Goal: Task Accomplishment & Management: Complete application form

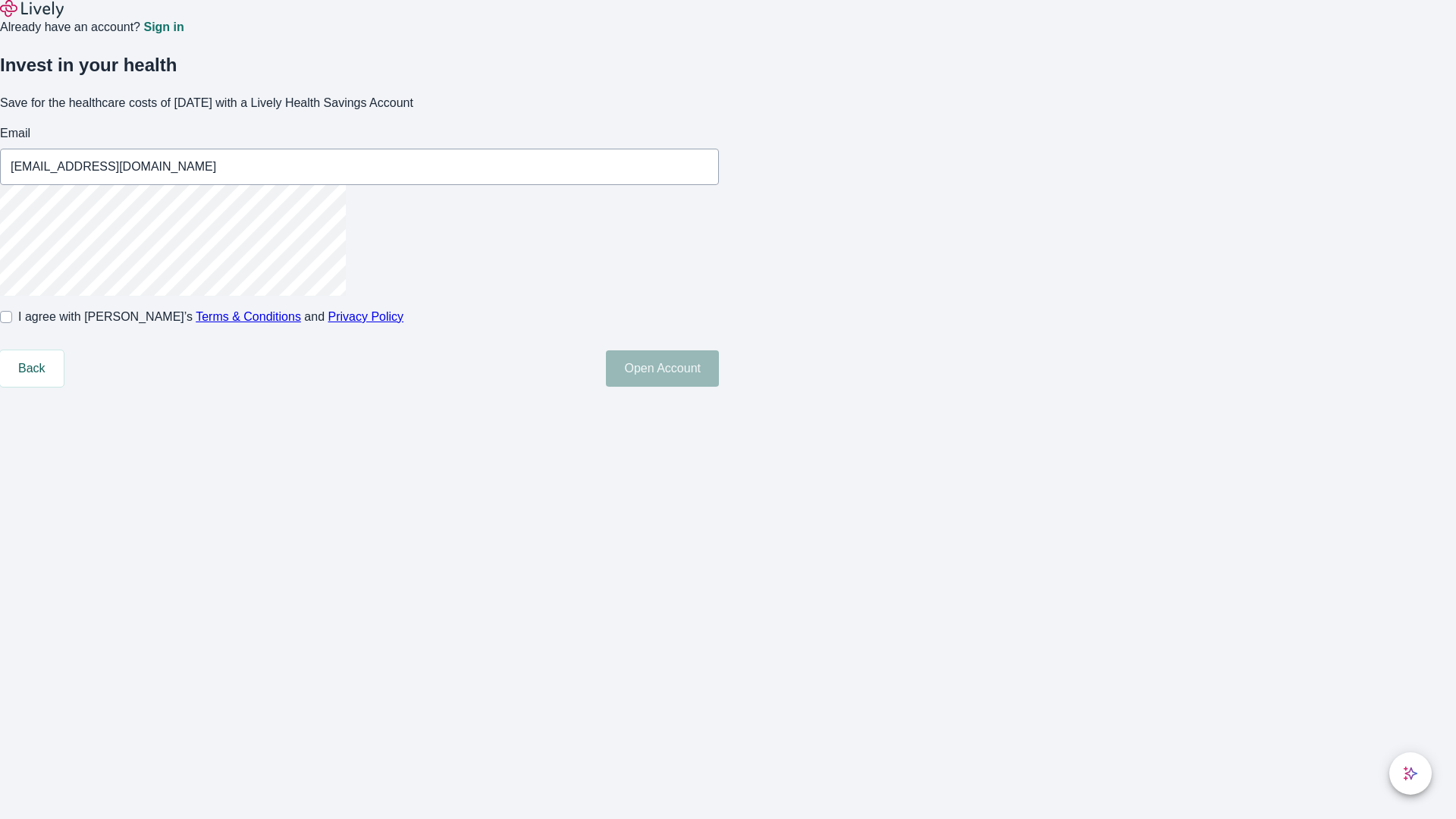
click at [12, 323] on input "I agree with Lively’s Terms & Conditions and Privacy Policy" at bounding box center [6, 316] width 12 height 12
checkbox input "true"
click at [719, 387] on button "Open Account" at bounding box center [662, 368] width 113 height 36
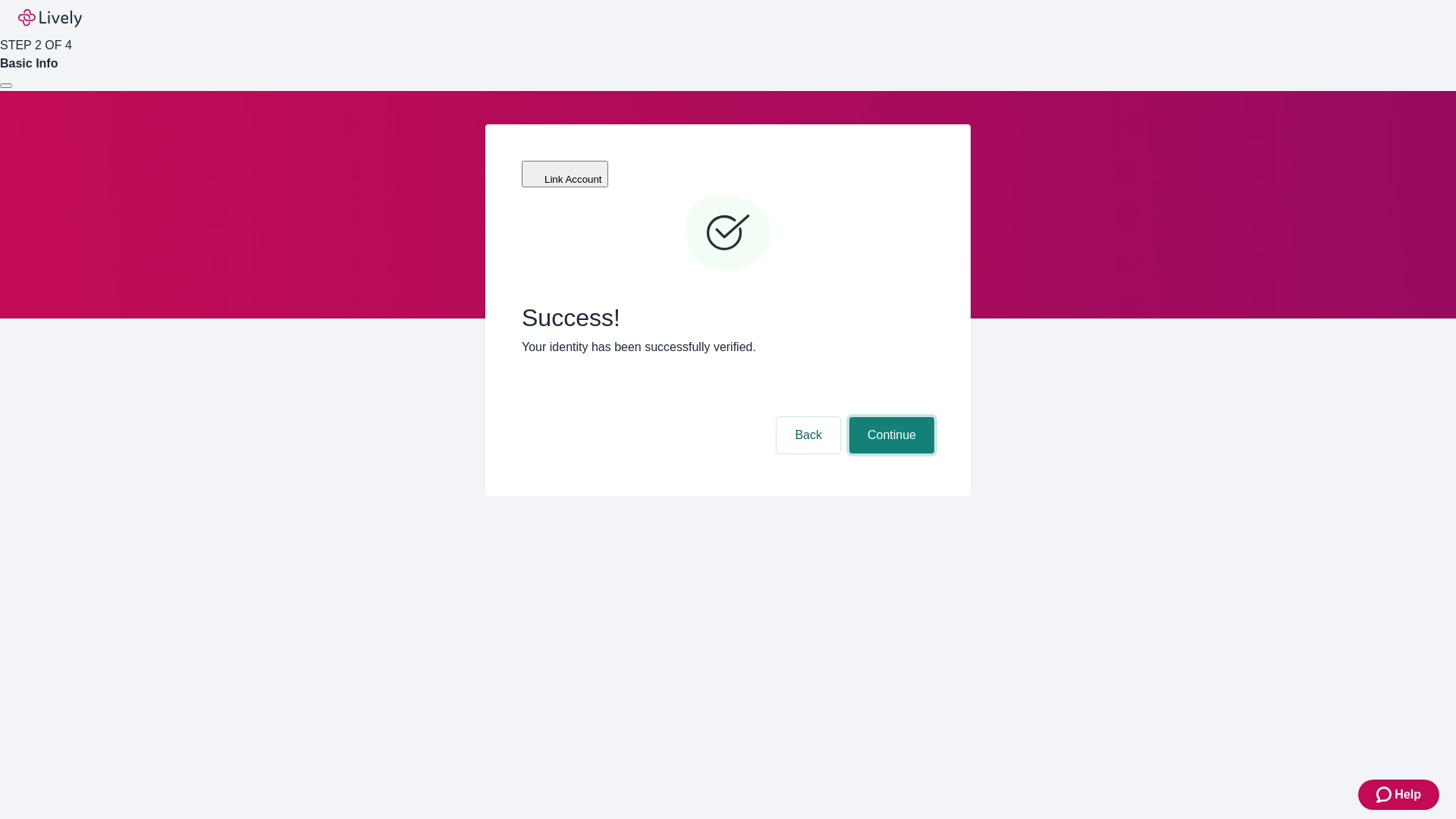
click at [889, 418] on button "Continue" at bounding box center [891, 435] width 85 height 36
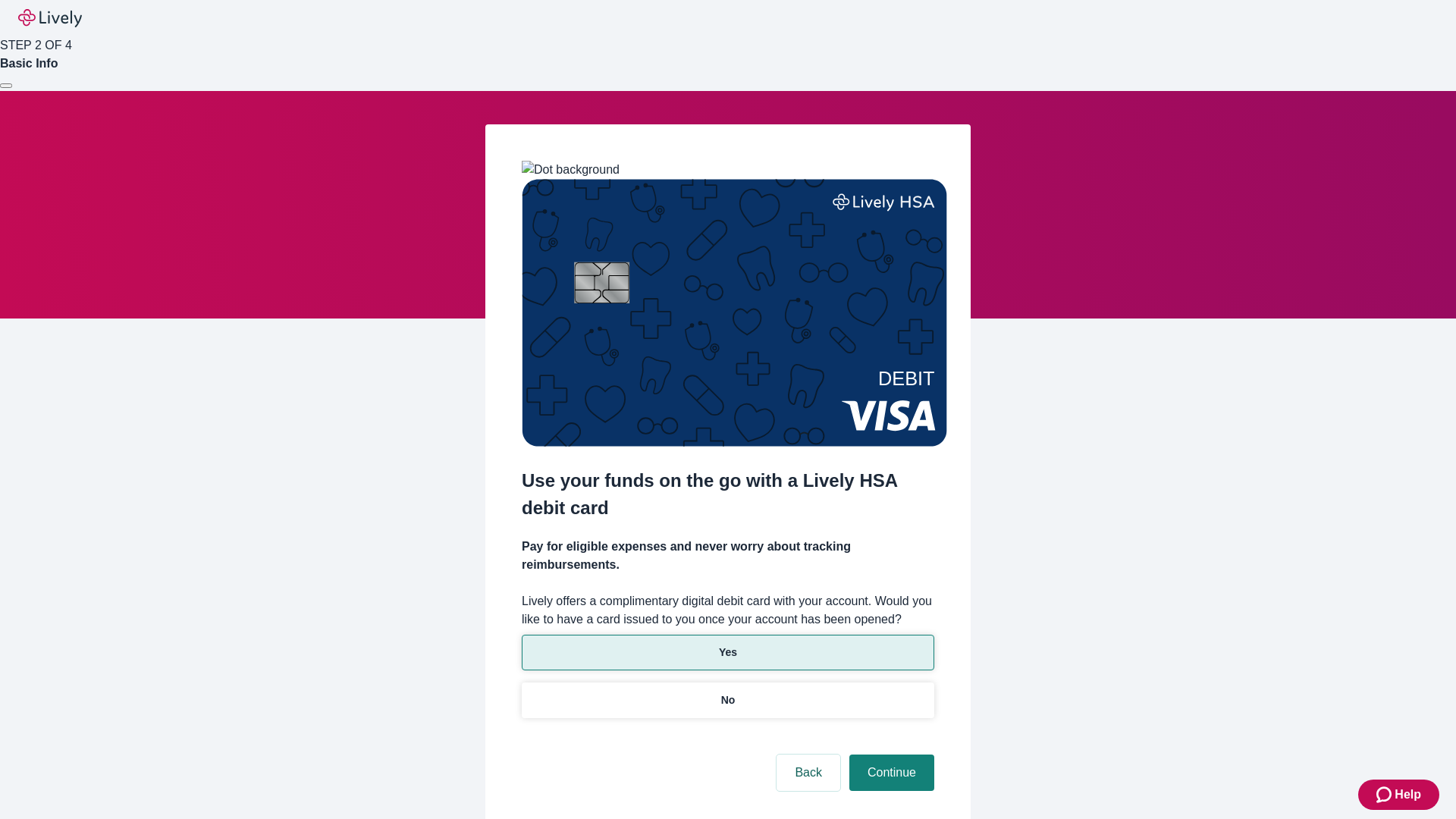
click at [727, 645] on p "Yes" at bounding box center [728, 653] width 18 height 16
click at [889, 755] on button "Continue" at bounding box center [891, 773] width 85 height 36
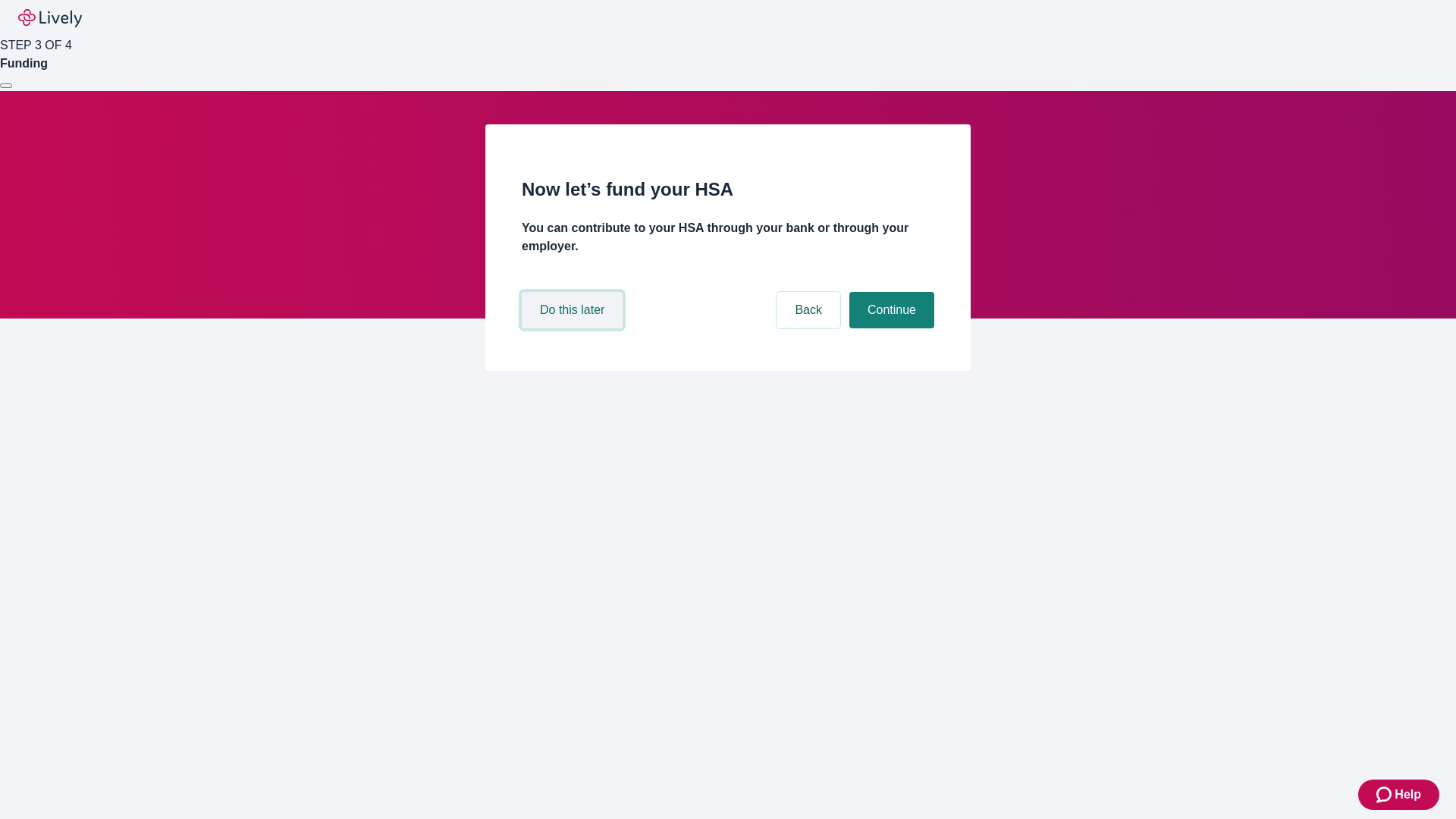
click at [574, 329] on button "Do this later" at bounding box center [572, 310] width 101 height 36
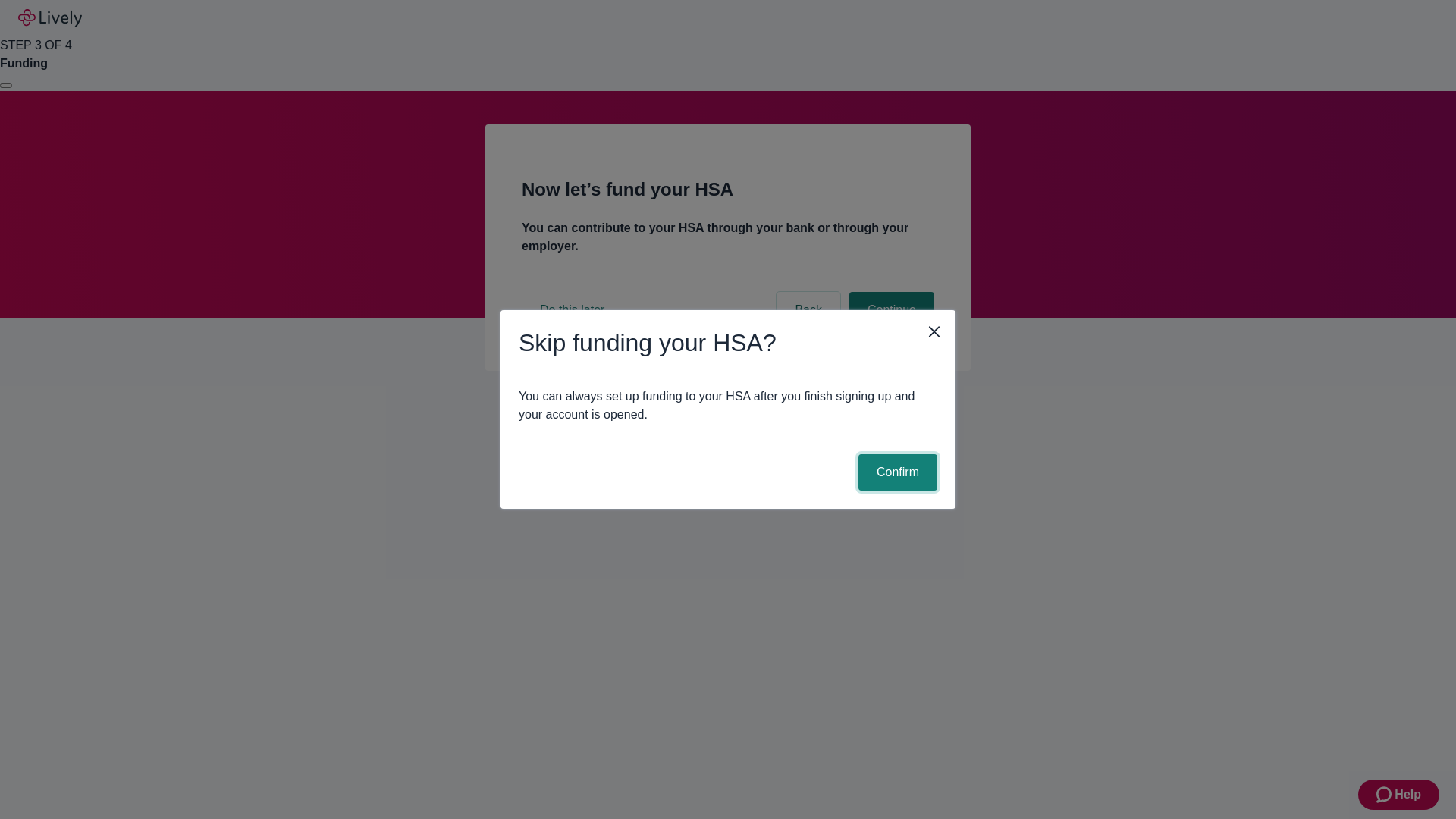
click at [895, 473] on button "Confirm" at bounding box center [897, 472] width 78 height 36
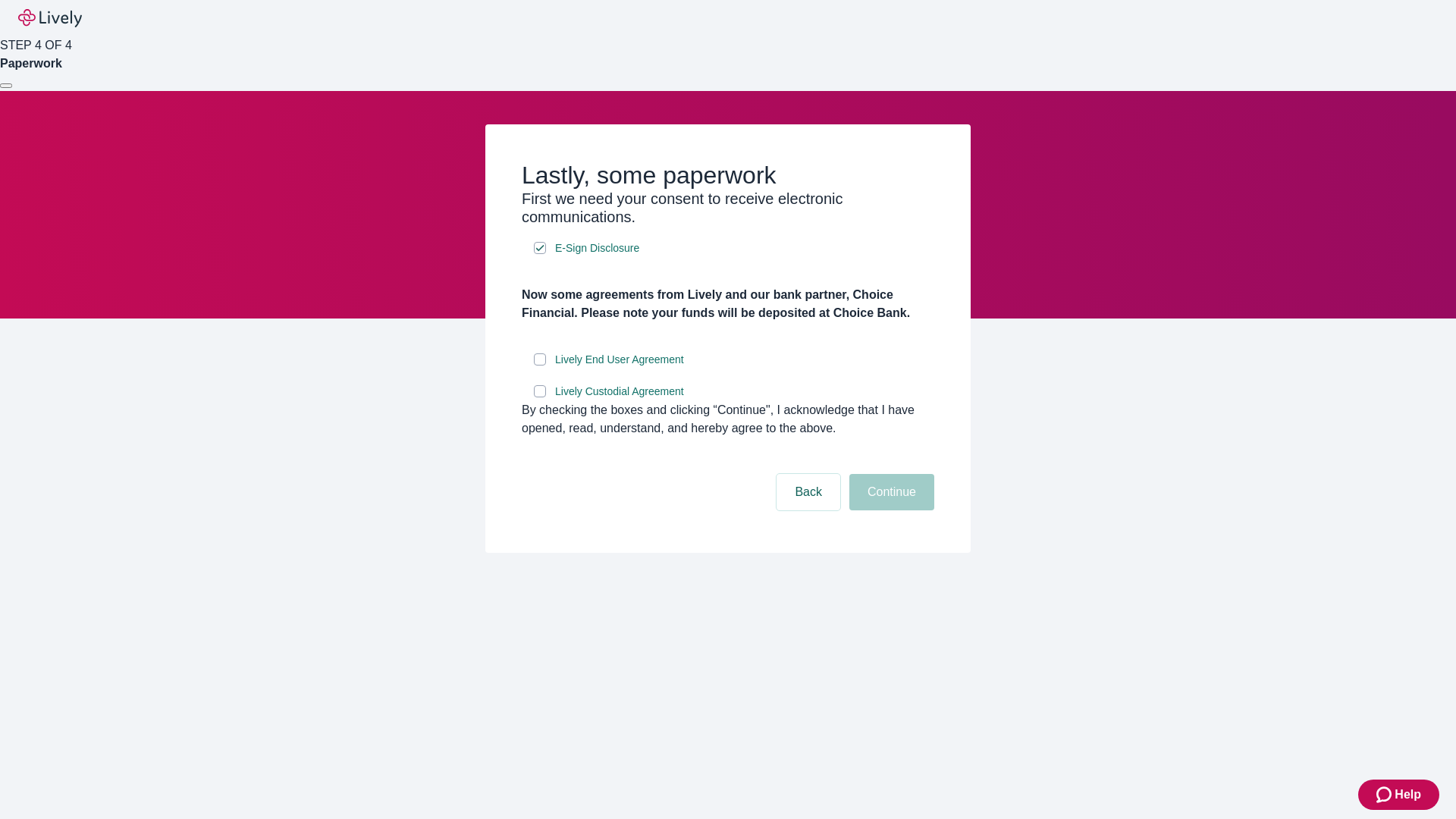
click at [540, 366] on input "Lively End User Agreement" at bounding box center [540, 359] width 12 height 12
checkbox input "true"
click at [540, 397] on input "Lively Custodial Agreement" at bounding box center [540, 391] width 12 height 12
checkbox input "true"
click at [889, 511] on button "Continue" at bounding box center [891, 492] width 85 height 36
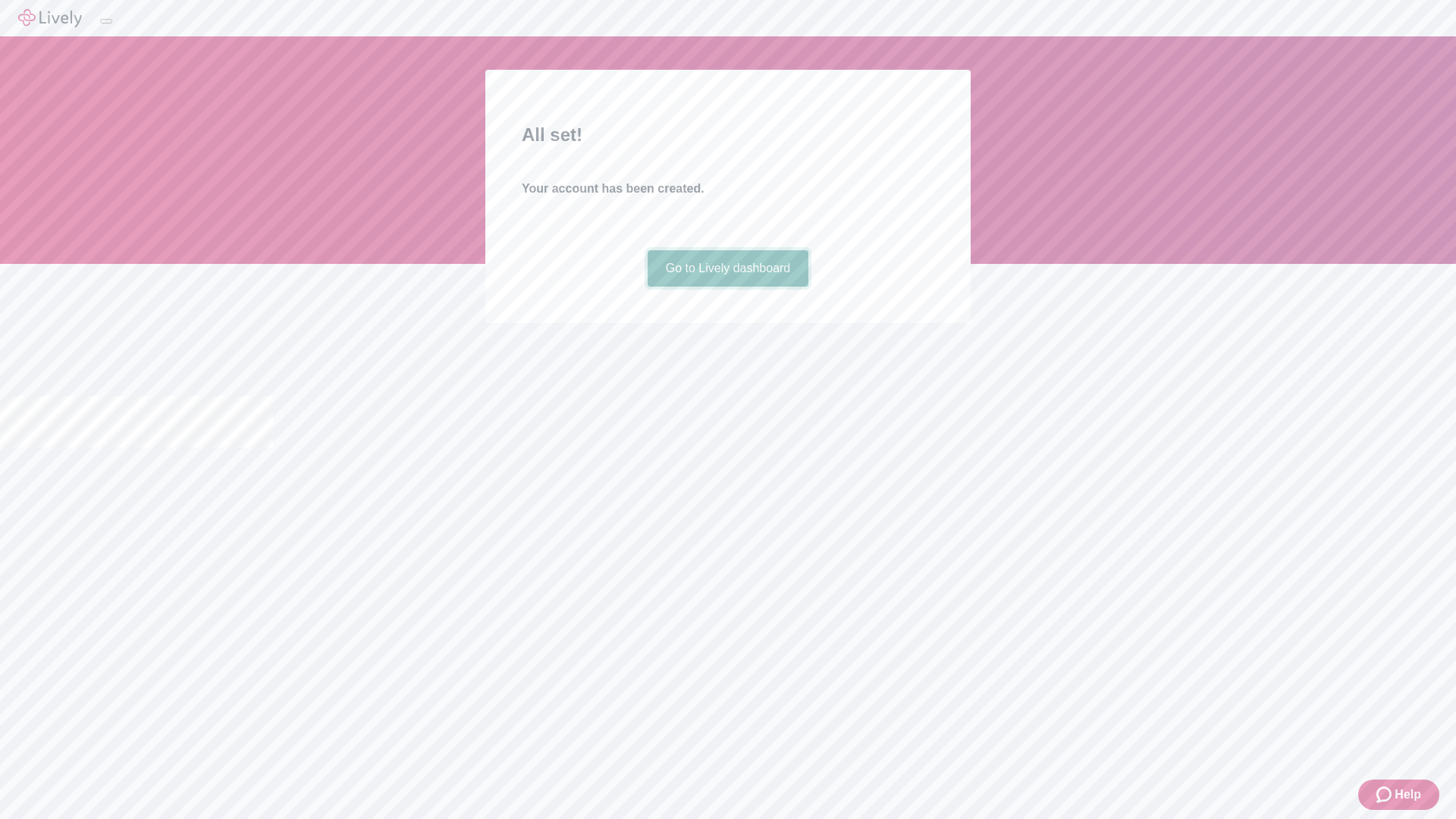
click at [727, 286] on link "Go to Lively dashboard" at bounding box center [728, 268] width 162 height 36
